Goal: Obtain resource: Download file/media

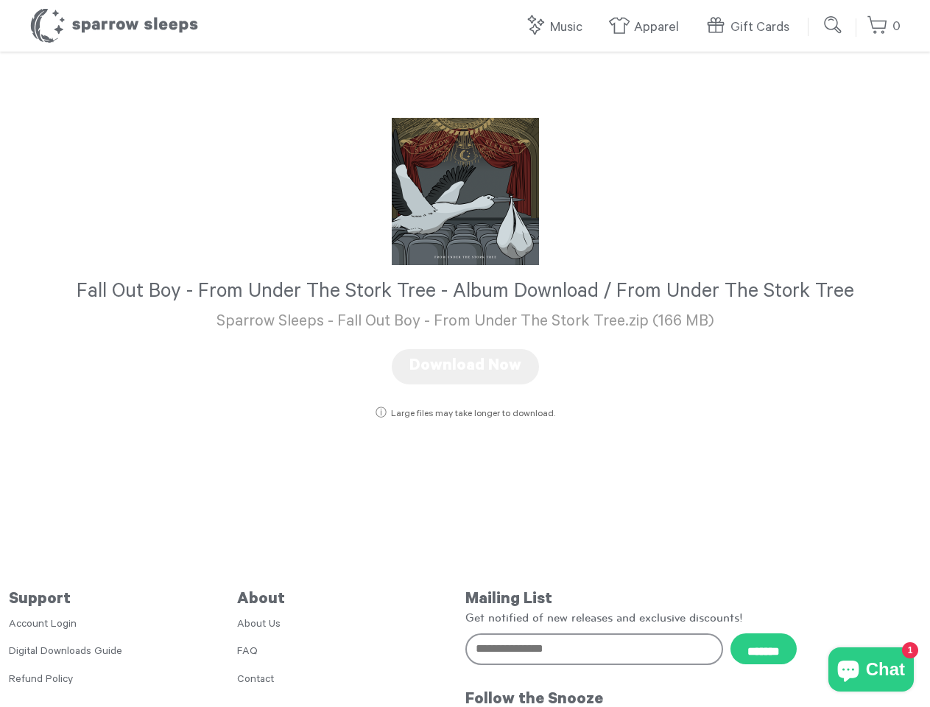
click at [558, 27] on link "Music" at bounding box center [557, 28] width 66 height 32
click at [764, 649] on input "*******" at bounding box center [764, 649] width 66 height 31
